Goal: Task Accomplishment & Management: Manage account settings

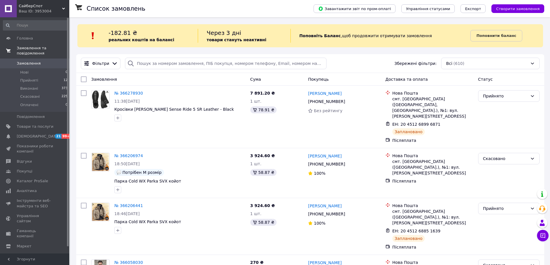
click at [45, 49] on span "Замовлення та повідомлення" at bounding box center [43, 51] width 53 height 10
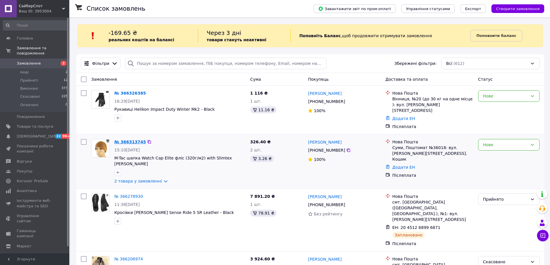
click at [129, 140] on link "№ 366313745" at bounding box center [129, 142] width 31 height 5
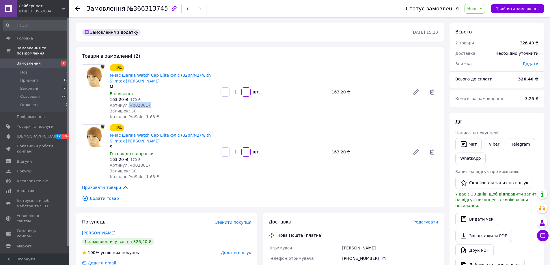
drag, startPoint x: 127, startPoint y: 106, endPoint x: 145, endPoint y: 106, distance: 18.5
click at [145, 106] on div "Артикул: 40028017" at bounding box center [163, 105] width 106 height 6
copy span "40028017"
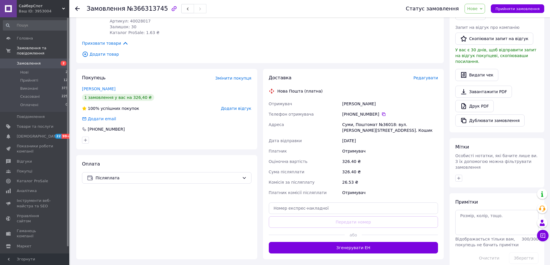
scroll to position [58, 0]
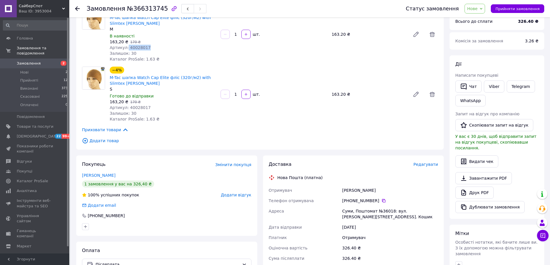
drag, startPoint x: 341, startPoint y: 192, endPoint x: 372, endPoint y: 191, distance: 30.3
click at [372, 191] on div "Ерошкін Сергій" at bounding box center [390, 190] width 98 height 10
copy div "Ерошкін Сергій"
drag, startPoint x: 342, startPoint y: 201, endPoint x: 381, endPoint y: 201, distance: 39.5
click at [377, 202] on div "+380 66 906 53 15" at bounding box center [390, 201] width 98 height 10
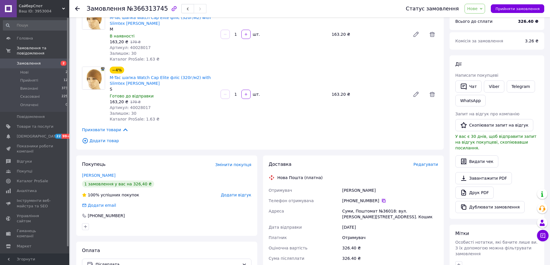
click at [381, 201] on icon at bounding box center [383, 201] width 5 height 5
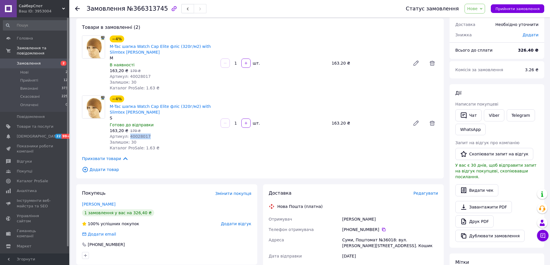
drag, startPoint x: 127, startPoint y: 137, endPoint x: 150, endPoint y: 137, distance: 22.8
click at [150, 137] on div "Артикул: 40028017" at bounding box center [163, 137] width 106 height 6
copy span "40028017"
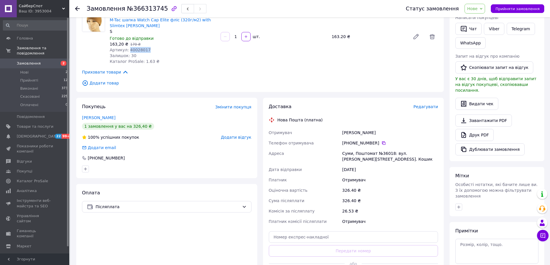
scroll to position [144, 0]
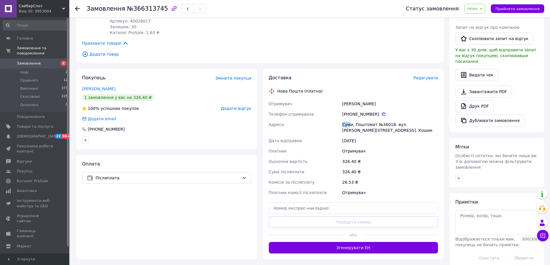
click at [349, 124] on div "Суми, Поштомат №36018: вул. Марко Вовчок, 13а, маг. Кошик" at bounding box center [390, 127] width 98 height 16
drag, startPoint x: 375, startPoint y: 124, endPoint x: 390, endPoint y: 126, distance: 15.4
click at [390, 126] on div "Суми, Поштомат №36018: вул. Марко Вовчок, 13а, маг. Кошик" at bounding box center [390, 127] width 98 height 16
copy div "№36018"
drag, startPoint x: 341, startPoint y: 182, endPoint x: 348, endPoint y: 182, distance: 7.8
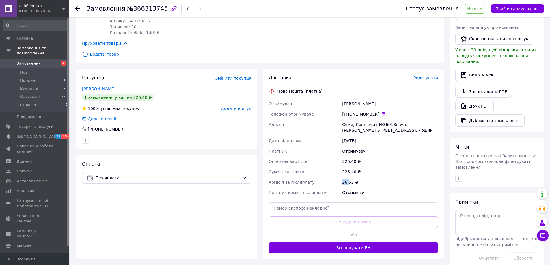
click at [348, 182] on div "Отримувач Ерошкін Сергій Телефон отримувача +380 66 906 53 15   Адреса Суми, По…" at bounding box center [354, 148] width 172 height 99
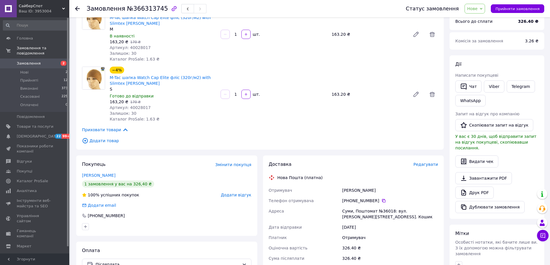
click at [28, 59] on link "Замовлення 2" at bounding box center [35, 64] width 71 height 10
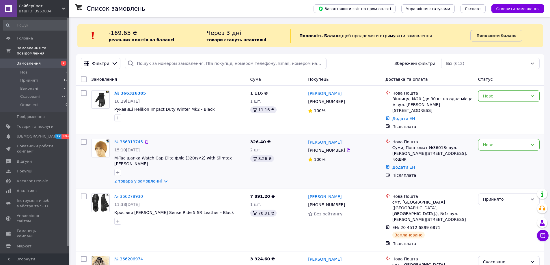
click at [512, 137] on div "Нове" at bounding box center [509, 162] width 66 height 50
click at [515, 143] on div "Нове" at bounding box center [508, 145] width 61 height 12
click at [507, 151] on li "Прийнято" at bounding box center [508, 152] width 61 height 10
click at [134, 94] on link "№ 366326385" at bounding box center [129, 93] width 31 height 5
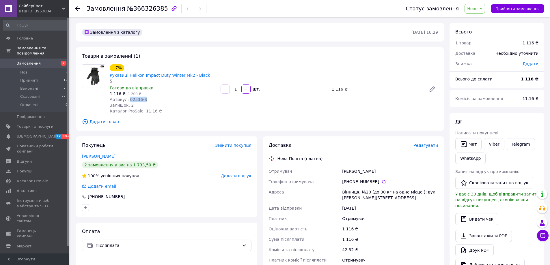
drag, startPoint x: 129, startPoint y: 93, endPoint x: 143, endPoint y: 94, distance: 13.6
click at [143, 97] on div "Артикул: 02536-S" at bounding box center [163, 100] width 106 height 6
copy span "02536-S"
click at [191, 106] on div "−7% Рукавиці Helikon Impact Duty Winter Mk2 - Black S Готово до відправки 1 116…" at bounding box center [162, 89] width 111 height 52
drag, startPoint x: 140, startPoint y: 95, endPoint x: 143, endPoint y: 95, distance: 3.2
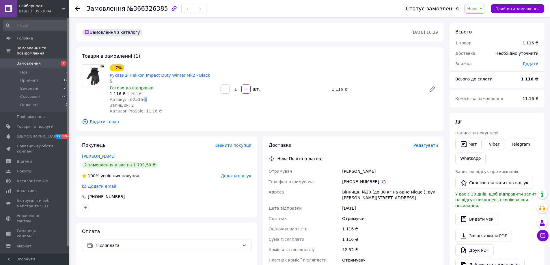
click at [143, 97] on div "Артикул: 02536-S" at bounding box center [163, 100] width 106 height 6
drag, startPoint x: 345, startPoint y: 165, endPoint x: 383, endPoint y: 164, distance: 38.1
click at [383, 166] on div "Шевчук Анатолій" at bounding box center [390, 171] width 98 height 10
copy div "Шевчук Анатолій"
click at [383, 180] on icon at bounding box center [383, 181] width 3 height 3
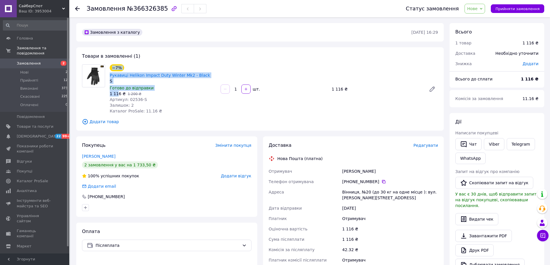
drag, startPoint x: 105, startPoint y: 86, endPoint x: 119, endPoint y: 88, distance: 13.9
click at [119, 88] on div "−7% Рукавиці Helikon Impact Duty Winter Mk2 - Black S Готово до відправки 1 116…" at bounding box center [260, 89] width 360 height 50
click at [115, 91] on span "1 116 ₴" at bounding box center [118, 93] width 16 height 5
drag, startPoint x: 110, startPoint y: 87, endPoint x: 119, endPoint y: 88, distance: 9.3
click at [119, 91] on span "1 116 ₴" at bounding box center [118, 93] width 16 height 5
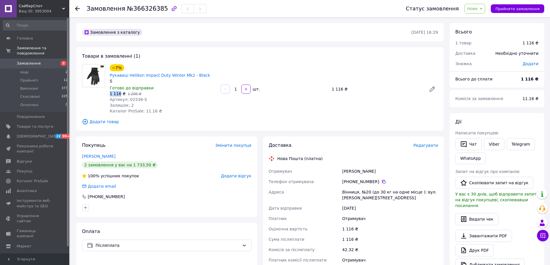
copy span "1 116"
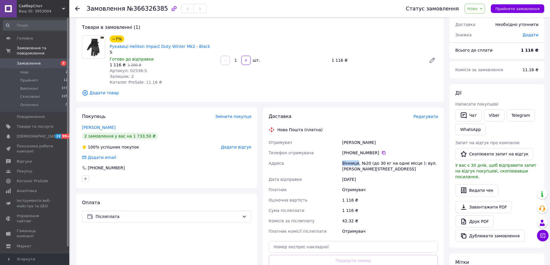
drag, startPoint x: 341, startPoint y: 157, endPoint x: 356, endPoint y: 156, distance: 15.3
click at [356, 158] on div "Вінниця, №20 (до 30 кг на одне місце ): вул. Гетьмана Мазепи, 8а" at bounding box center [390, 166] width 98 height 16
copy div "Вінниця"
drag, startPoint x: 358, startPoint y: 157, endPoint x: 367, endPoint y: 158, distance: 9.9
click at [367, 158] on div "Вінниця, №20 (до 30 кг на одне місце ): вул. Гетьмана Мазепи, 8а" at bounding box center [390, 166] width 98 height 16
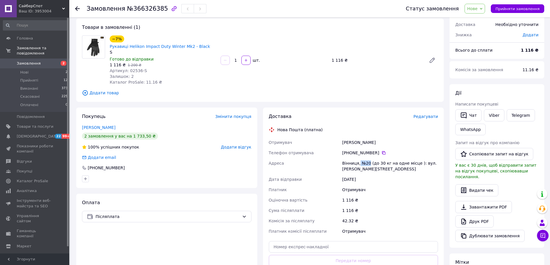
copy div "№20"
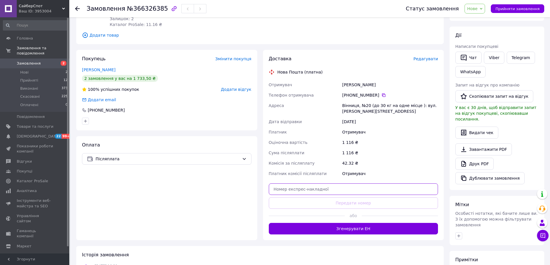
click at [313, 184] on input "text" at bounding box center [353, 190] width 169 height 12
paste input "20451269188224"
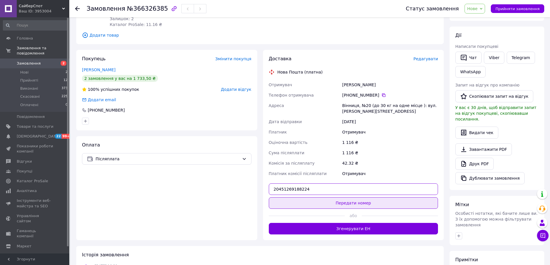
type input "20451269188224"
click at [359, 200] on button "Передати номер" at bounding box center [353, 203] width 169 height 12
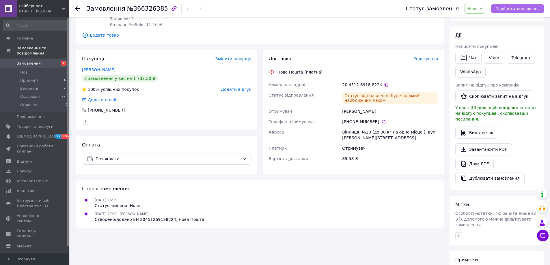
click at [525, 8] on span "Прийняти замовлення" at bounding box center [517, 9] width 44 height 4
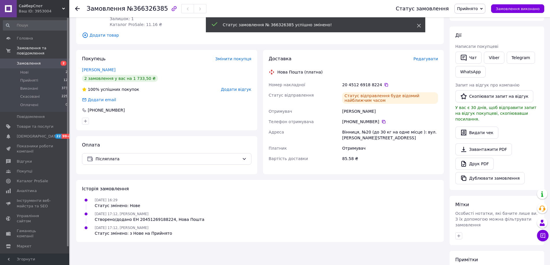
click at [417, 26] on icon at bounding box center [419, 26] width 4 height 4
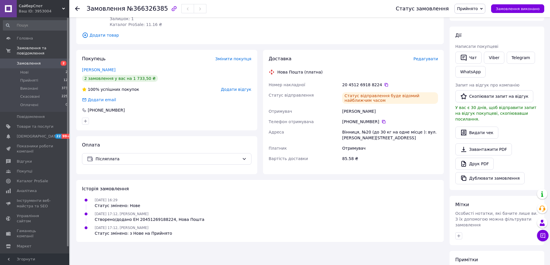
click at [24, 61] on span "Замовлення" at bounding box center [29, 63] width 24 height 5
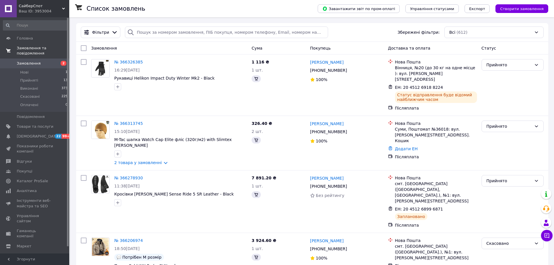
click at [48, 48] on span "Замовлення та повідомлення" at bounding box center [43, 51] width 53 height 10
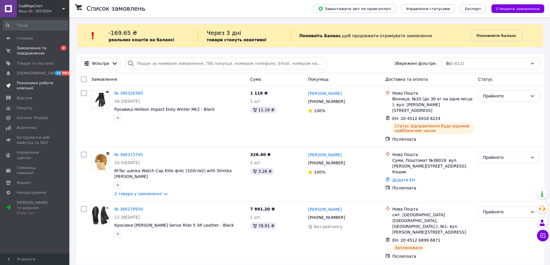
click at [53, 87] on span "Показники роботи компанії" at bounding box center [35, 86] width 37 height 10
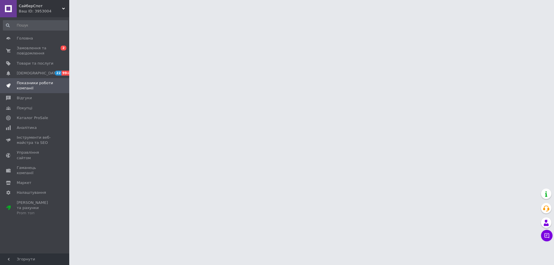
click at [53, 87] on span "Показники роботи компанії" at bounding box center [35, 86] width 37 height 10
